Goal: Task Accomplishment & Management: Use online tool/utility

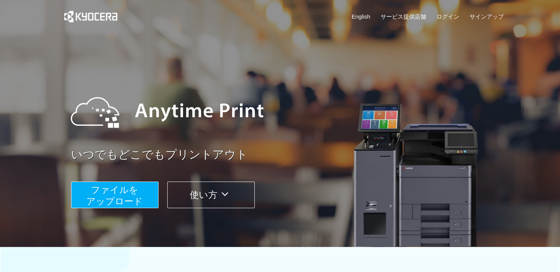
click at [142, 191] on button "ファイルを ​​アップロード" at bounding box center [114, 195] width 87 height 27
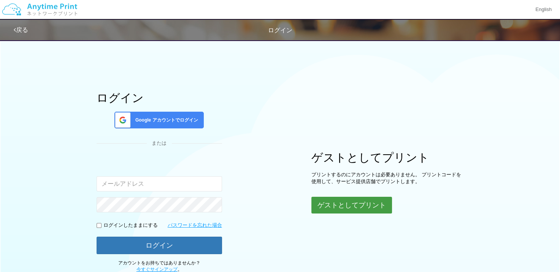
click at [349, 202] on button "ゲストとしてプリント" at bounding box center [351, 205] width 81 height 17
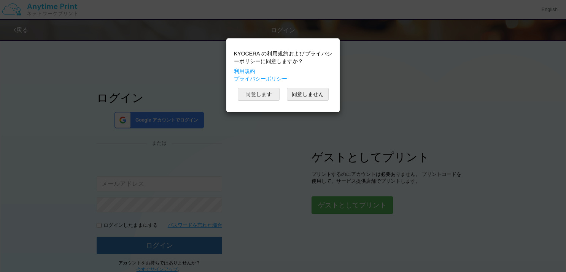
click at [257, 94] on button "同意します" at bounding box center [259, 94] width 42 height 13
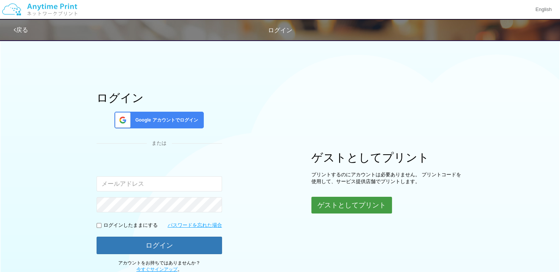
scroll to position [55, 0]
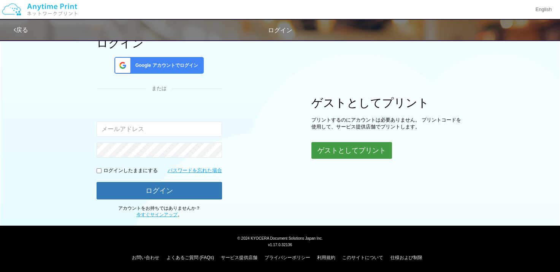
click at [354, 148] on button "ゲストとしてプリント" at bounding box center [351, 150] width 81 height 17
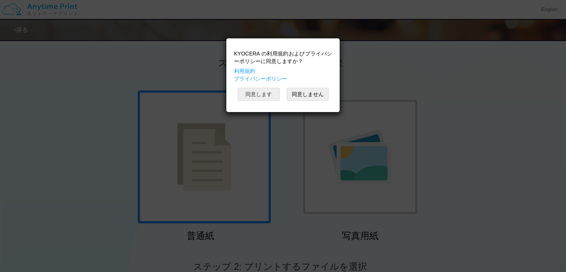
click at [266, 95] on button "同意します" at bounding box center [259, 94] width 42 height 13
click at [257, 95] on button "同意します" at bounding box center [259, 94] width 42 height 13
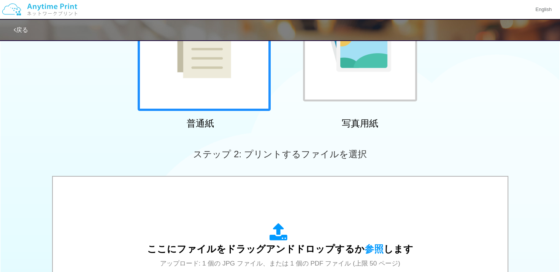
scroll to position [189, 0]
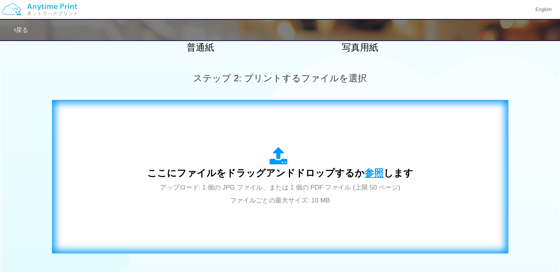
click at [373, 170] on span "参照" at bounding box center [374, 173] width 19 height 11
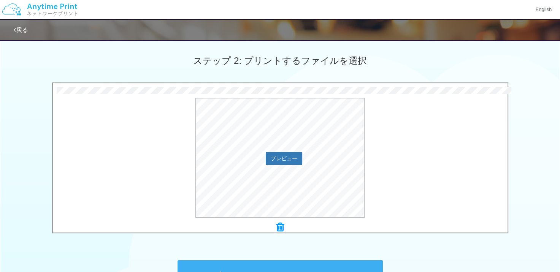
scroll to position [207, 0]
click at [281, 157] on button "プレビュー" at bounding box center [284, 158] width 36 height 12
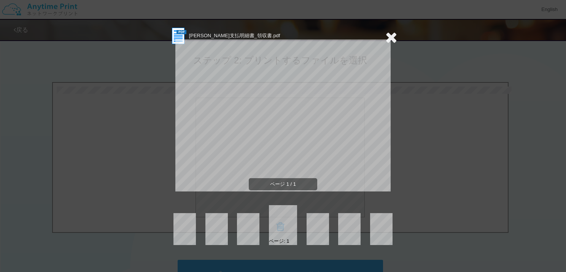
click at [388, 40] on icon at bounding box center [391, 37] width 12 height 15
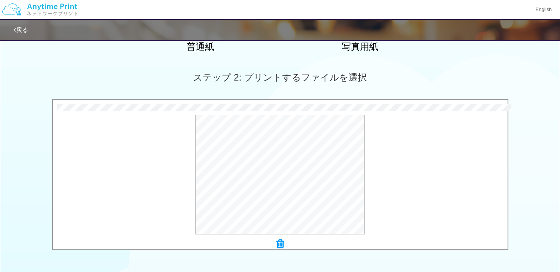
scroll to position [306, 0]
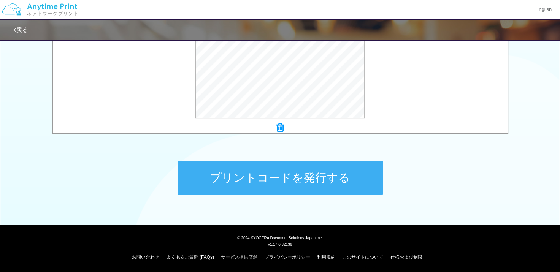
click at [313, 178] on button "プリントコードを発行する" at bounding box center [280, 178] width 205 height 34
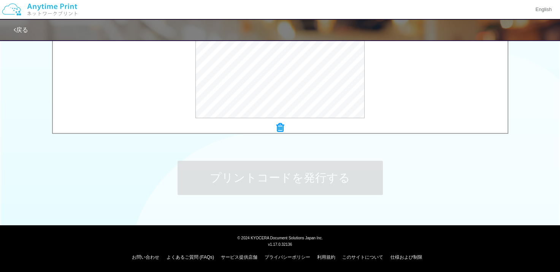
scroll to position [0, 0]
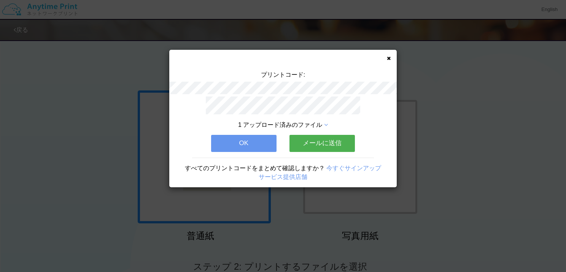
click at [300, 140] on button "メールに送信" at bounding box center [321, 143] width 65 height 17
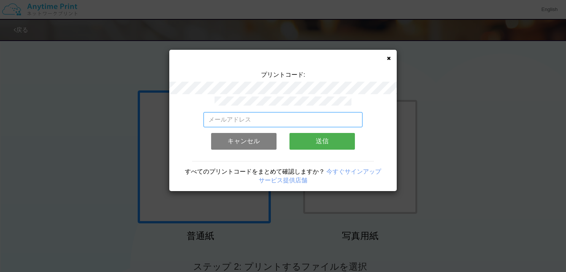
click at [265, 118] on input "email" at bounding box center [282, 119] width 159 height 15
type input "t"
type input "a"
type input "亜"
type input "[PERSON_NAME][EMAIL_ADDRESS][DOMAIN_NAME]"
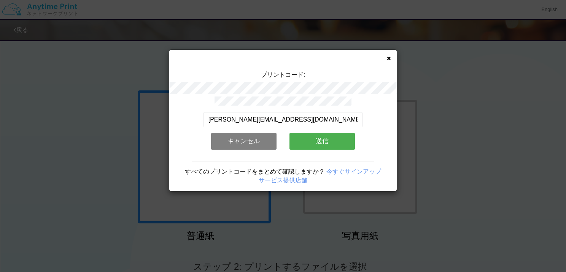
click at [313, 138] on button "送信" at bounding box center [321, 141] width 65 height 17
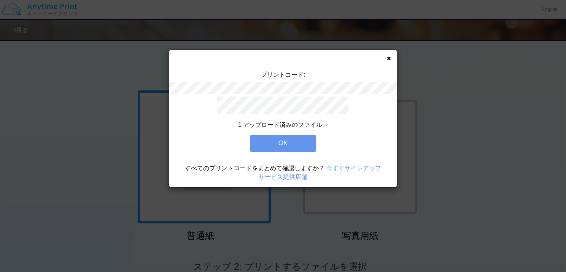
click at [296, 138] on button "OK" at bounding box center [282, 143] width 65 height 17
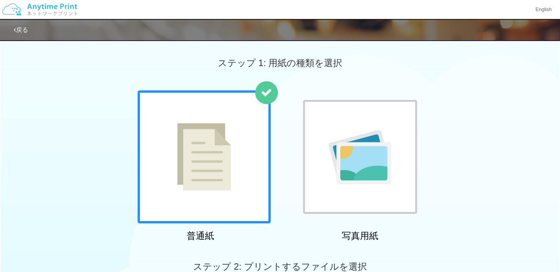
scroll to position [111, 0]
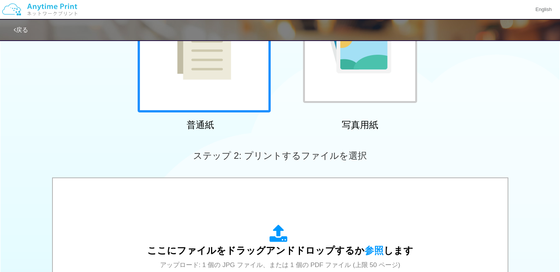
click at [250, 89] on div at bounding box center [204, 45] width 133 height 133
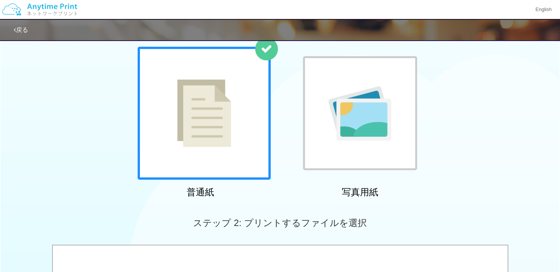
scroll to position [0, 0]
